Goal: Information Seeking & Learning: Learn about a topic

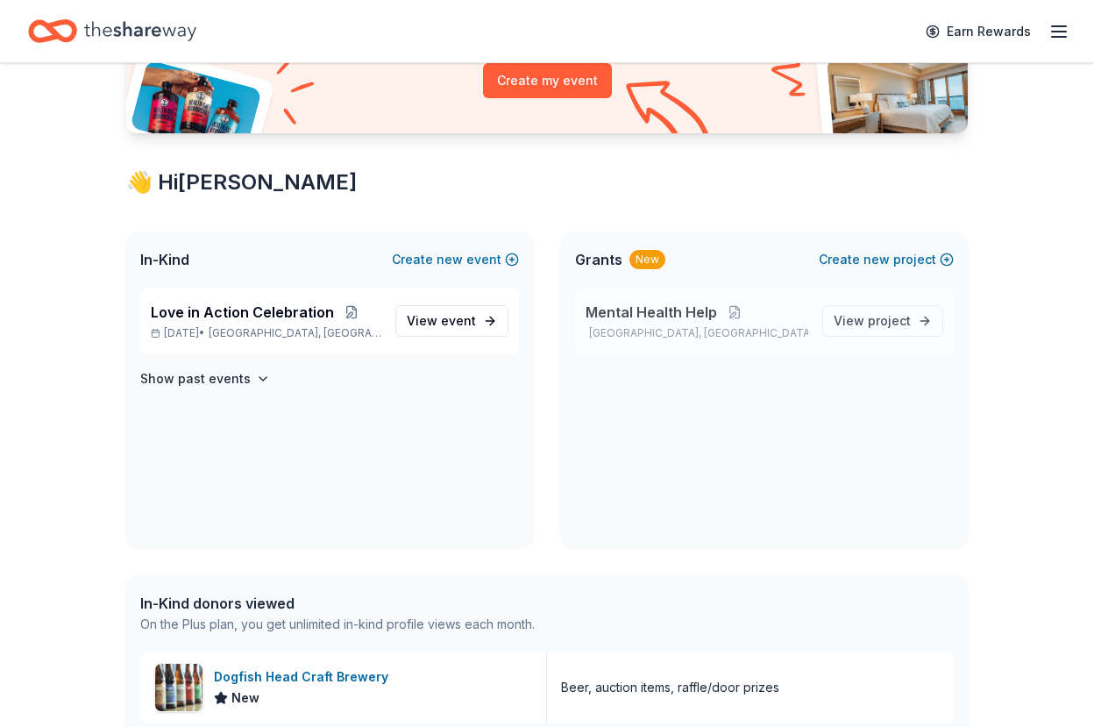
scroll to position [263, 0]
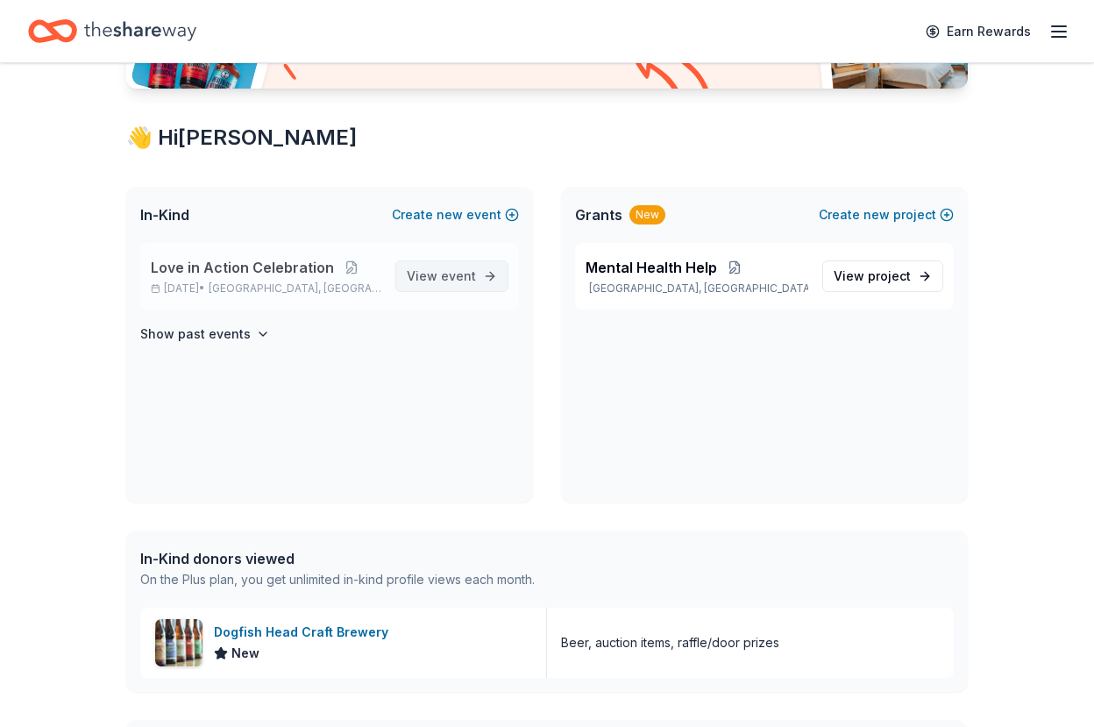
click at [445, 275] on span "event" at bounding box center [458, 275] width 35 height 15
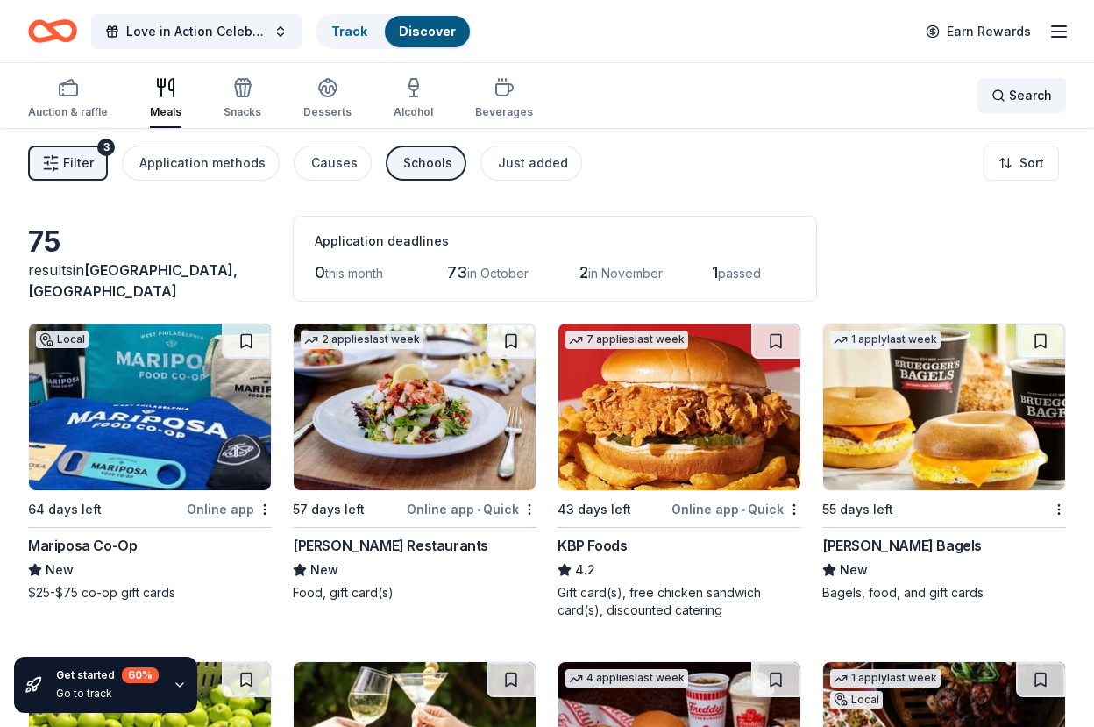
click at [1001, 96] on div "Search" at bounding box center [1021, 95] width 60 height 21
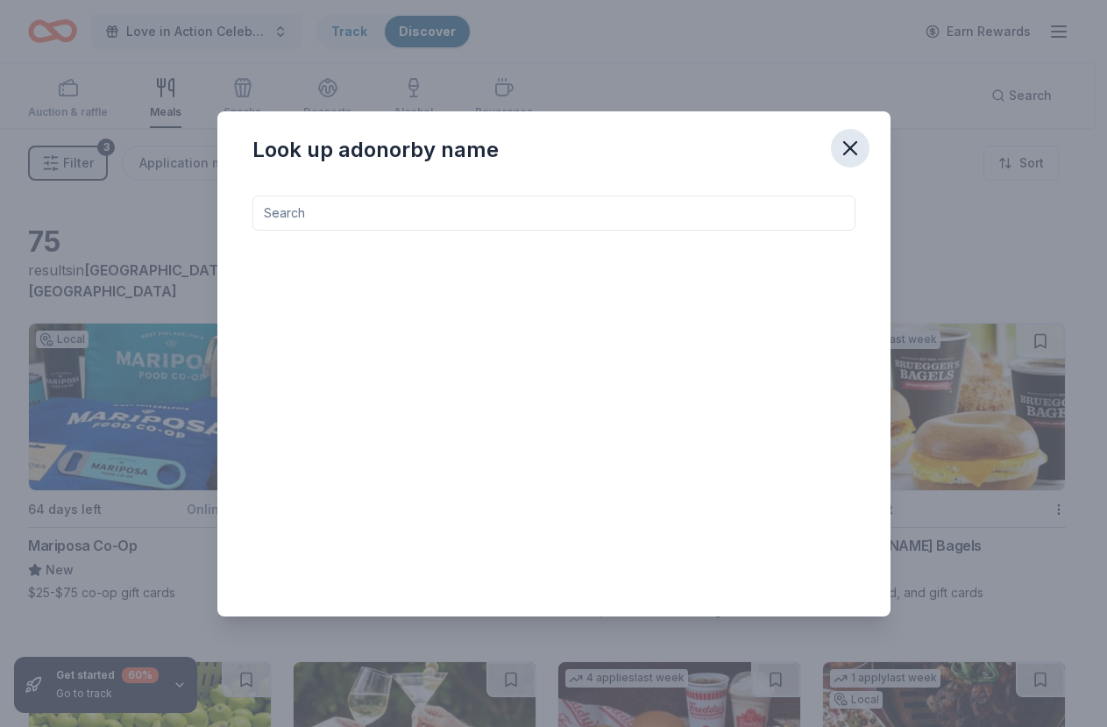
click at [838, 146] on icon "button" at bounding box center [850, 148] width 25 height 25
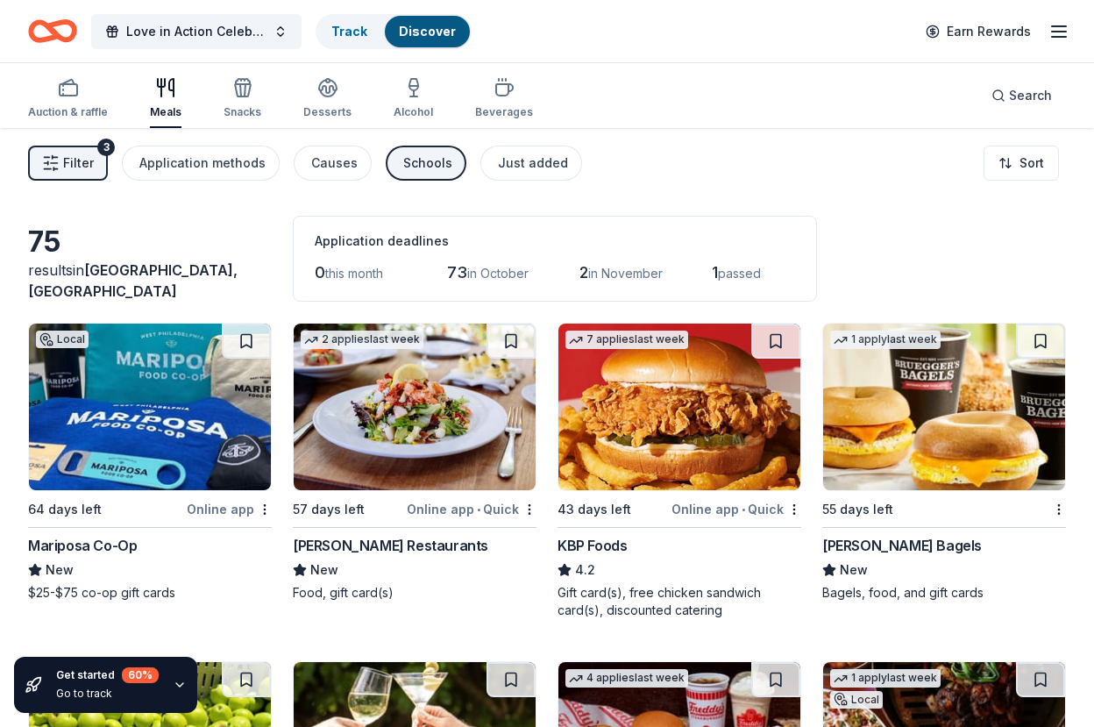
click at [439, 17] on div "Discover" at bounding box center [427, 32] width 85 height 32
click at [353, 35] on link "Track" at bounding box center [349, 31] width 36 height 15
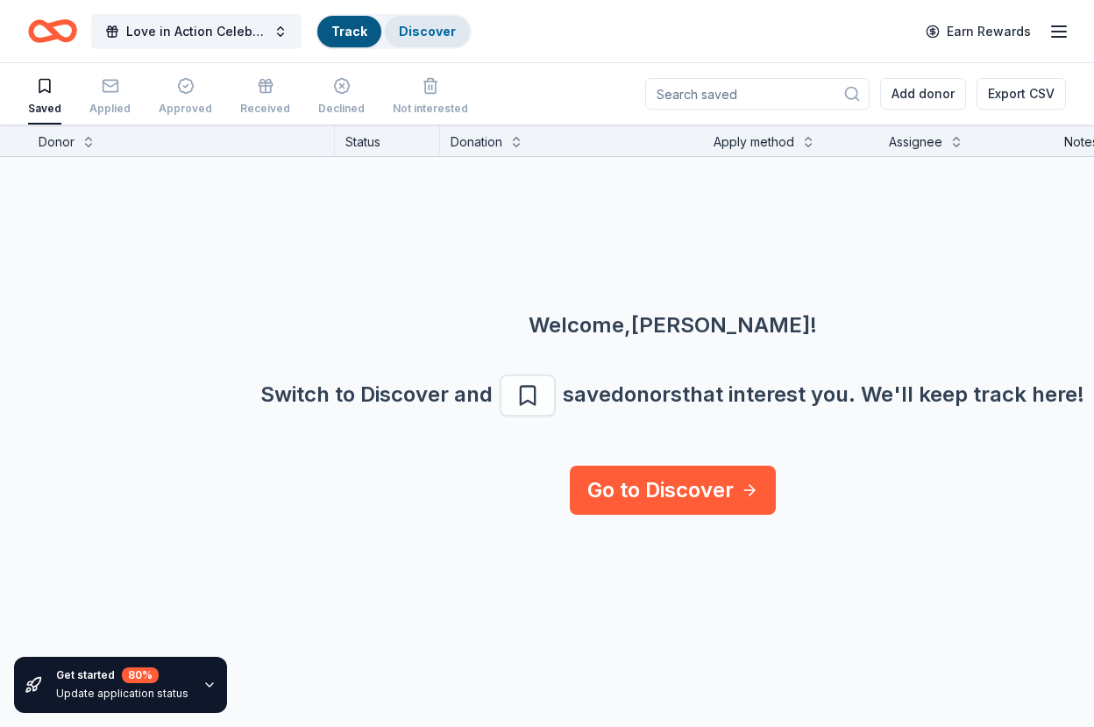
scroll to position [1, 0]
click at [422, 34] on link "Discover" at bounding box center [427, 31] width 57 height 15
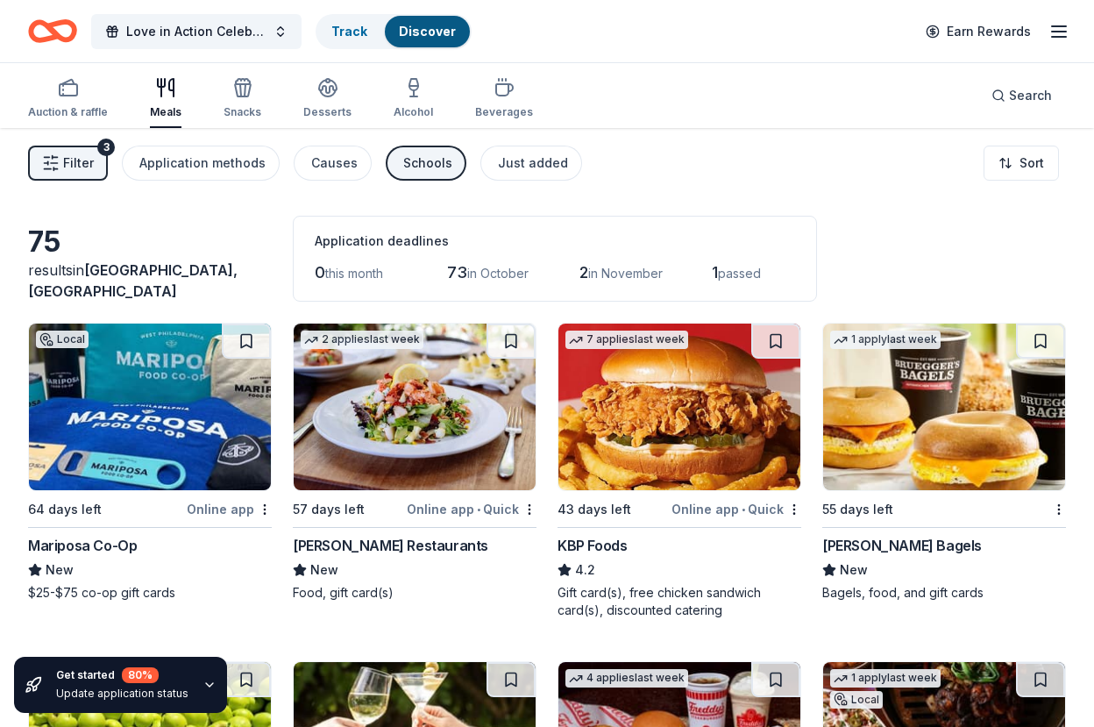
click at [74, 160] on span "Filter" at bounding box center [78, 163] width 31 height 21
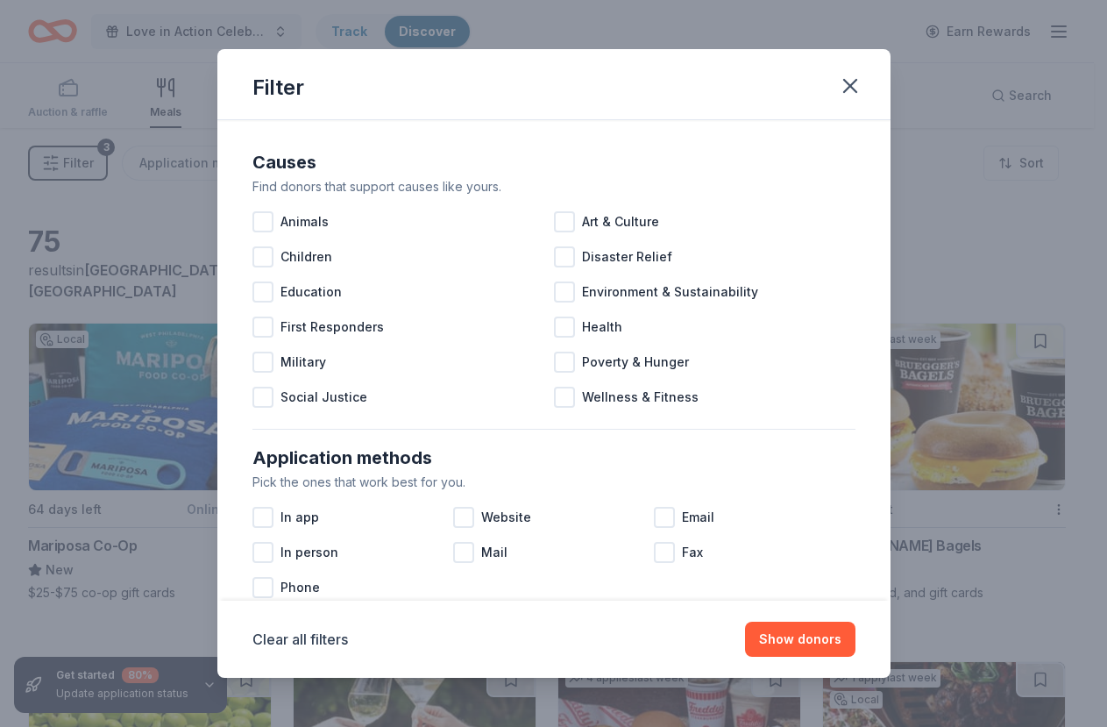
drag, startPoint x: 855, startPoint y: 84, endPoint x: 822, endPoint y: 103, distance: 37.3
click at [854, 85] on icon "button" at bounding box center [850, 86] width 25 height 25
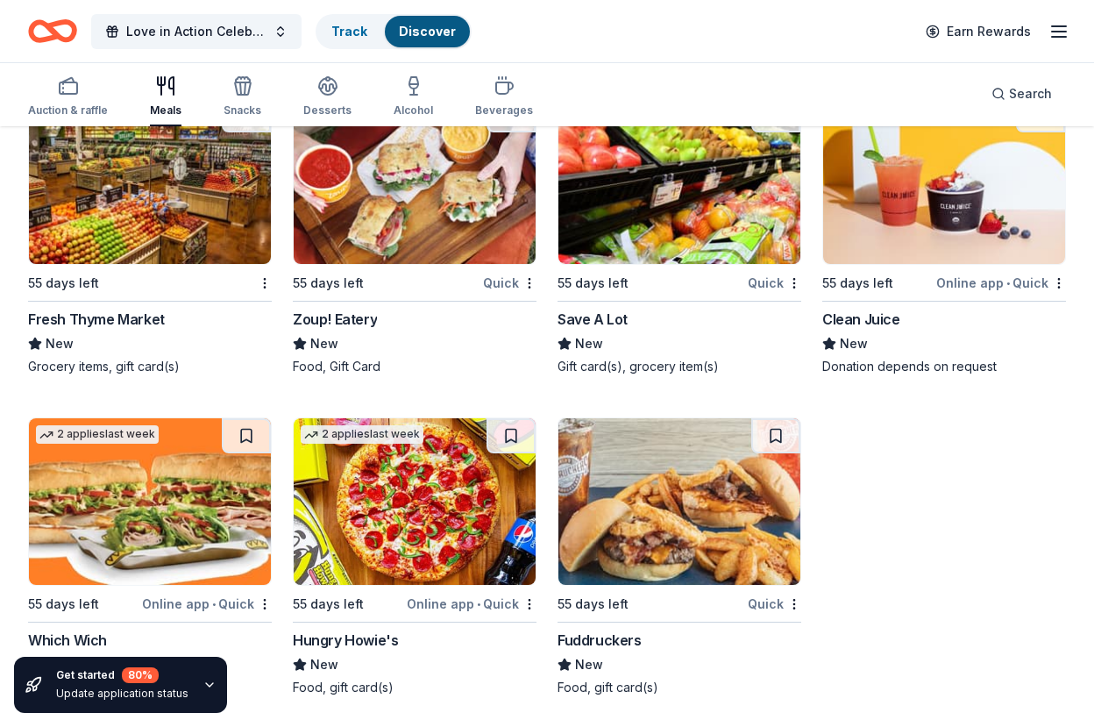
scroll to position [5825, 0]
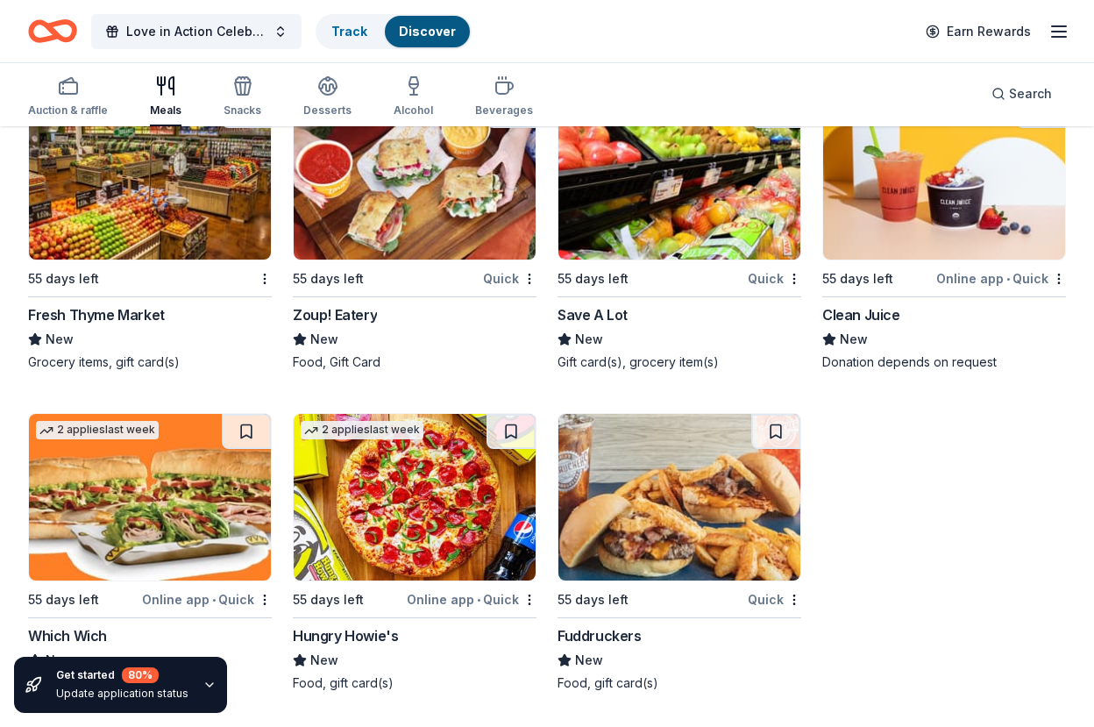
click at [203, 681] on icon "button" at bounding box center [209, 685] width 14 height 14
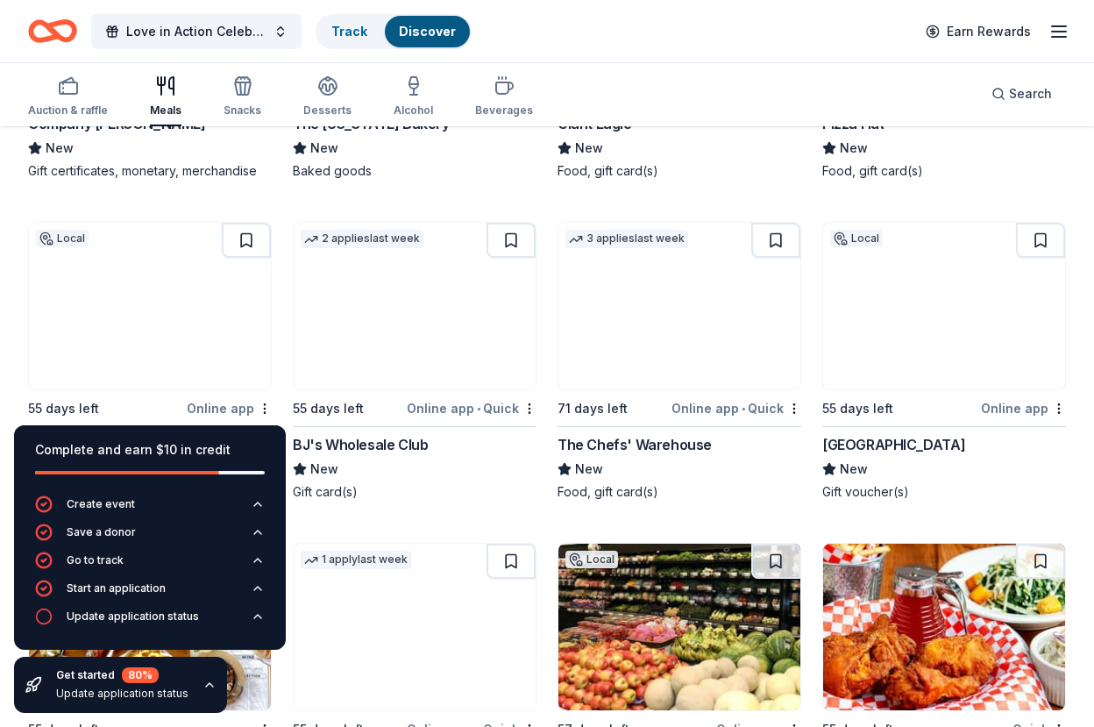
scroll to position [4422, 0]
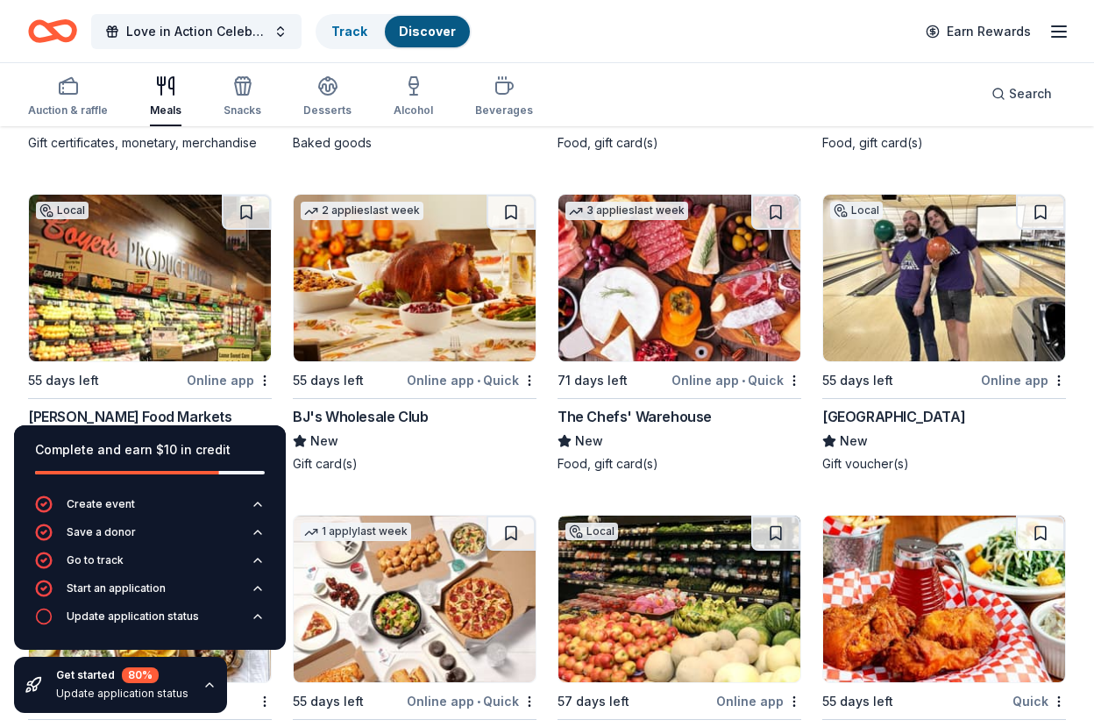
click at [208, 682] on icon "button" at bounding box center [209, 685] width 14 height 14
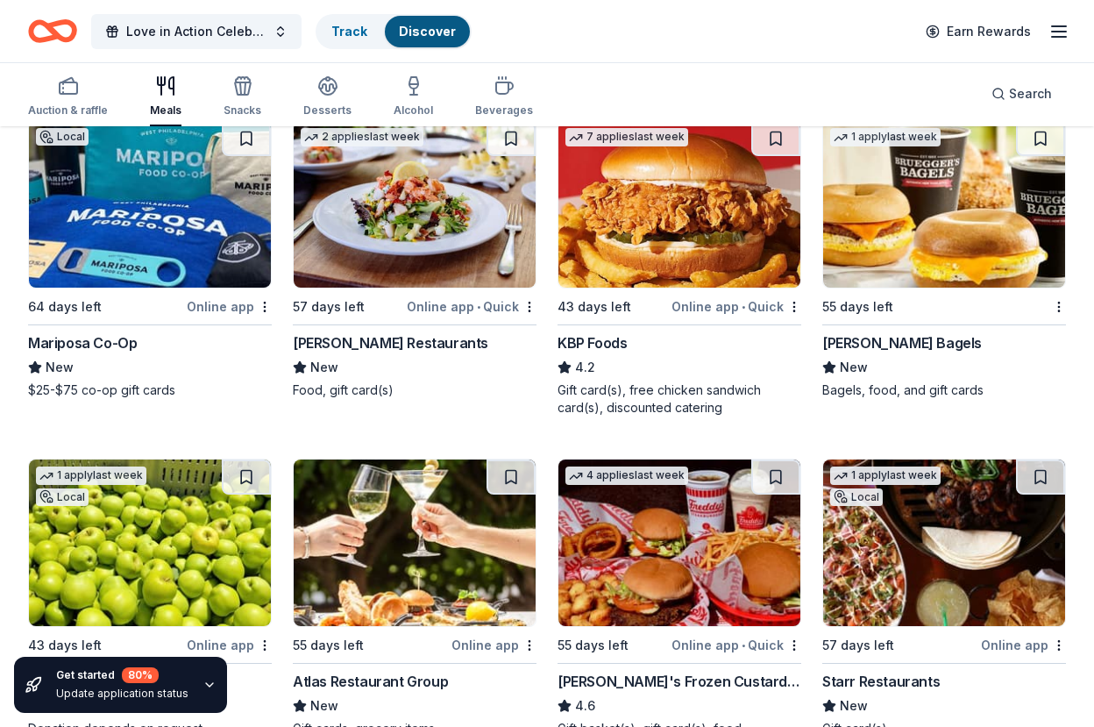
scroll to position [0, 0]
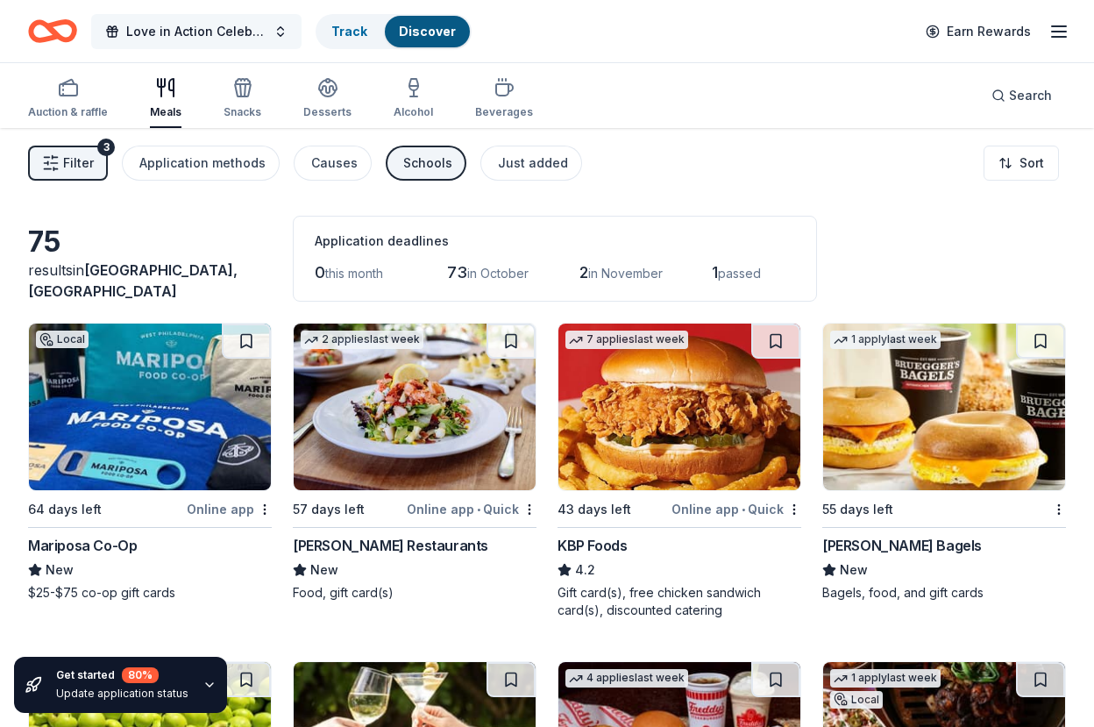
click at [250, 35] on span "Love in Action Celebration" at bounding box center [196, 31] width 140 height 21
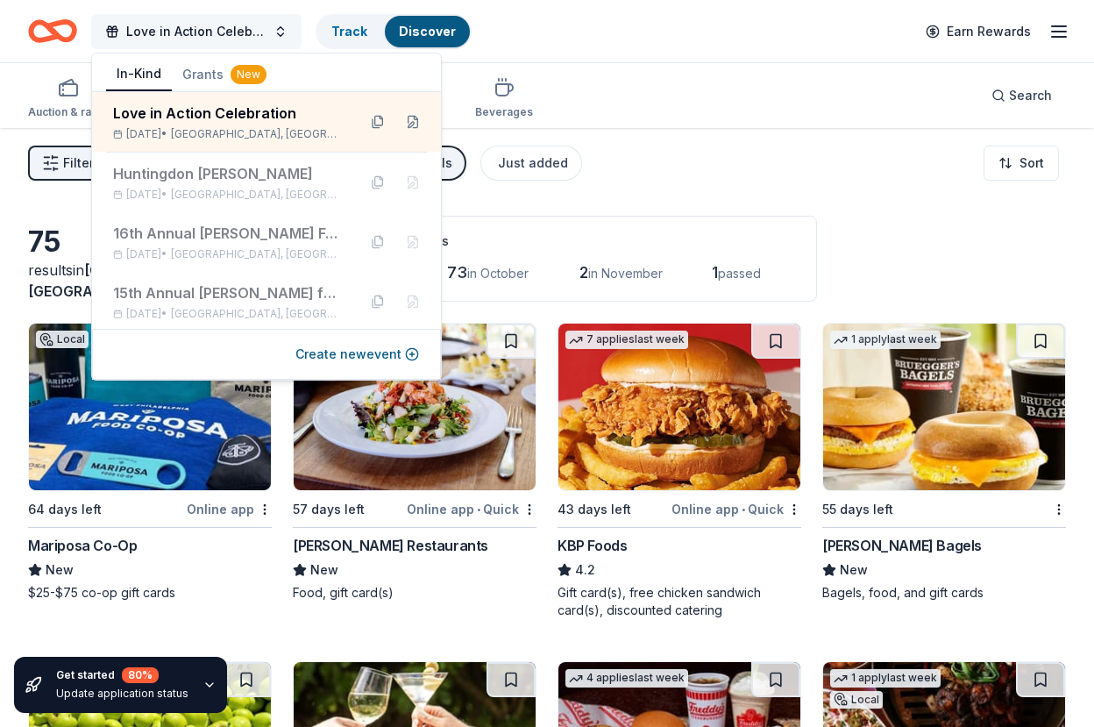
click at [251, 38] on span "Love in Action Celebration" at bounding box center [196, 31] width 140 height 21
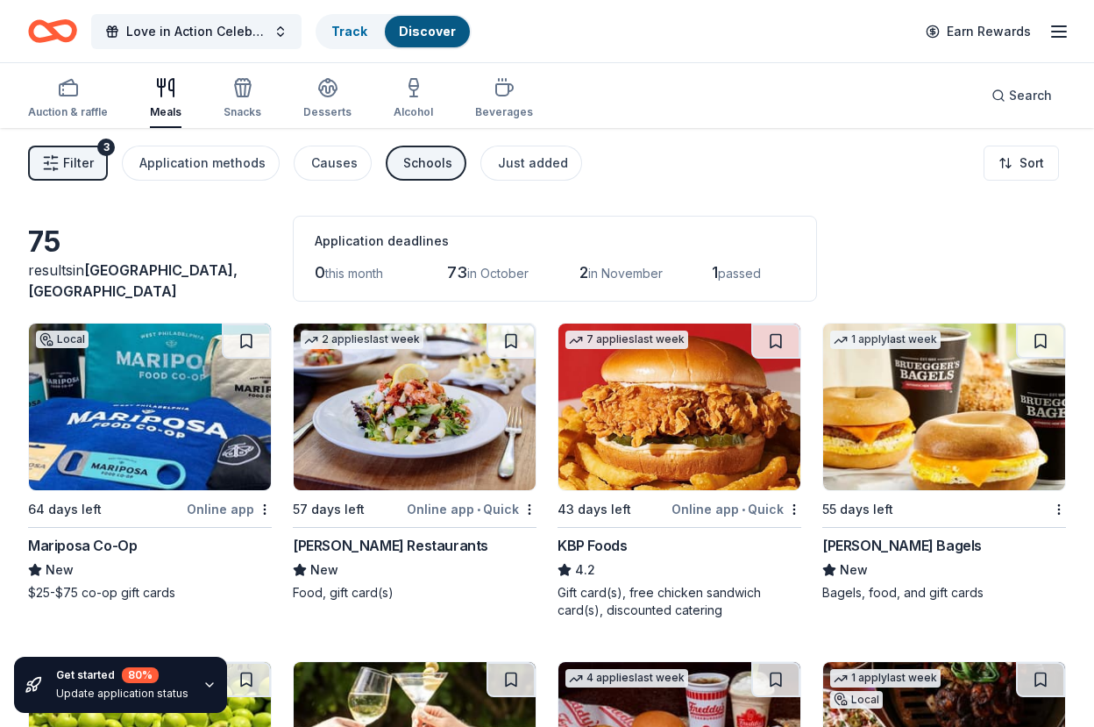
click at [1062, 32] on line "button" at bounding box center [1059, 32] width 14 height 0
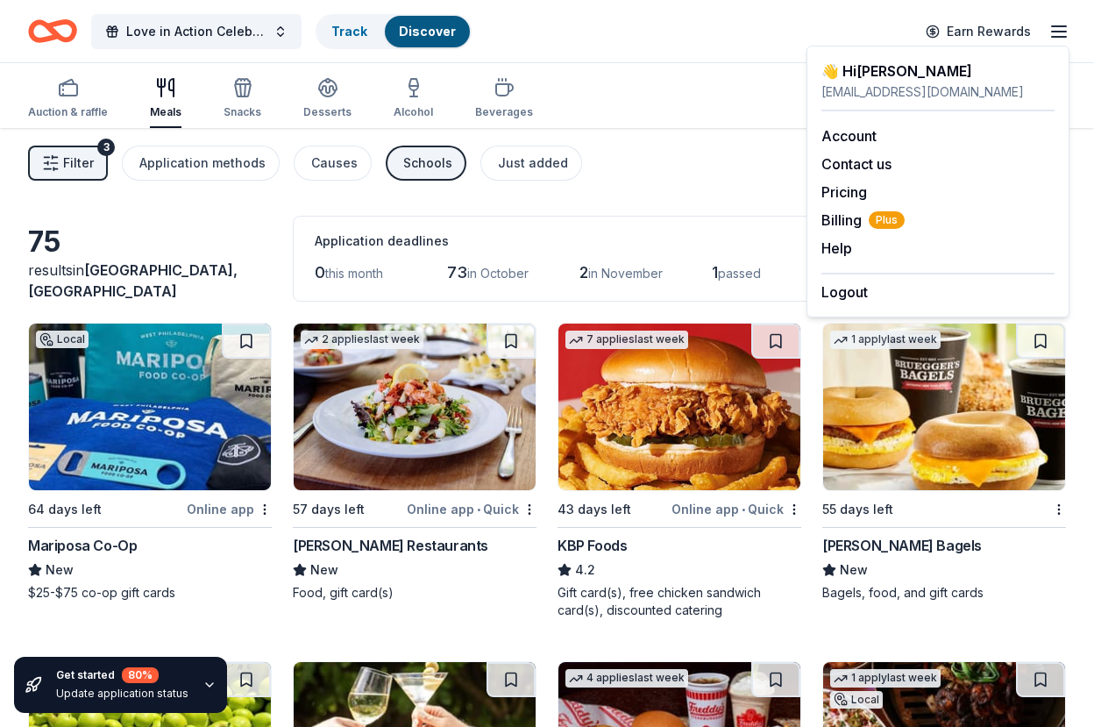
click at [672, 49] on div "Love in Action Celebration Track Discover Earn Rewards" at bounding box center [547, 31] width 1038 height 41
